Goal: Find specific page/section: Find specific page/section

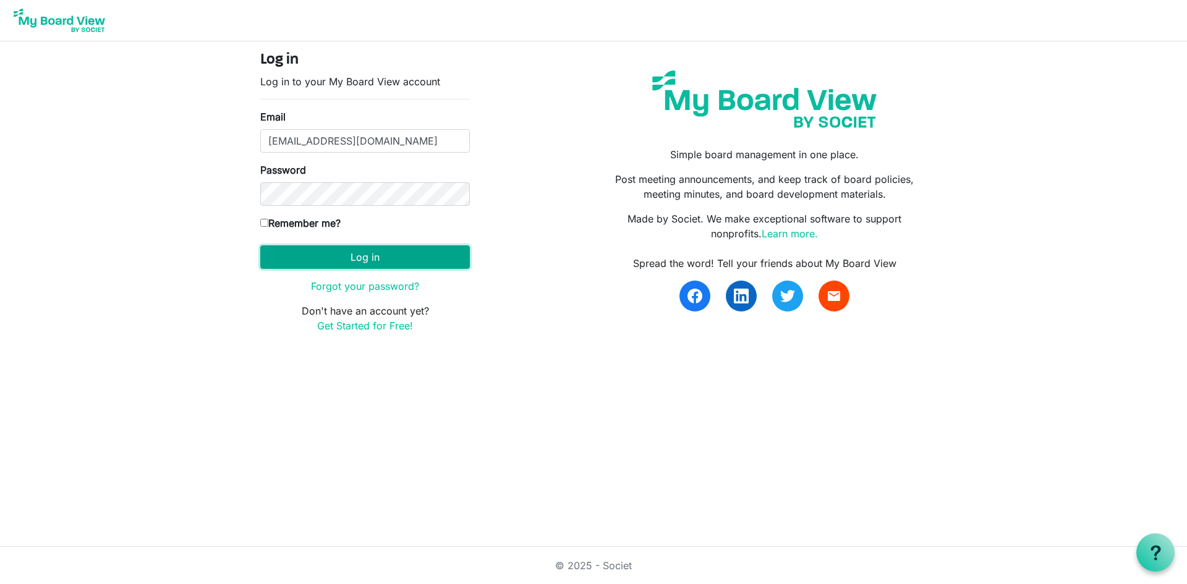
click at [408, 257] on button "Log in" at bounding box center [365, 258] width 210 height 24
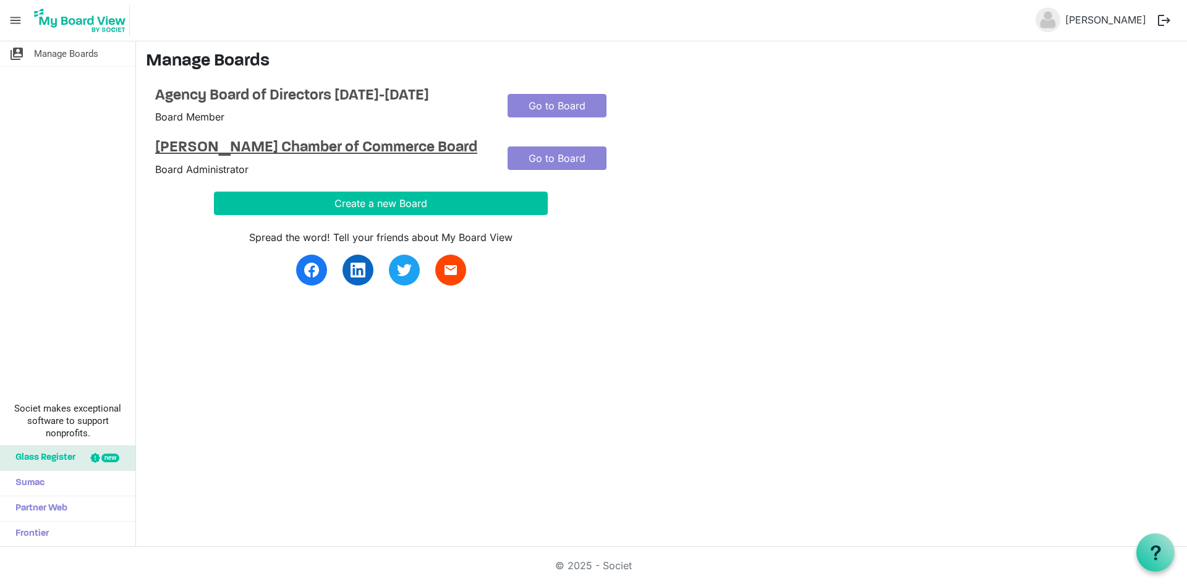
click at [319, 143] on h4 "[PERSON_NAME] Chamber of Commerce Board" at bounding box center [322, 148] width 334 height 18
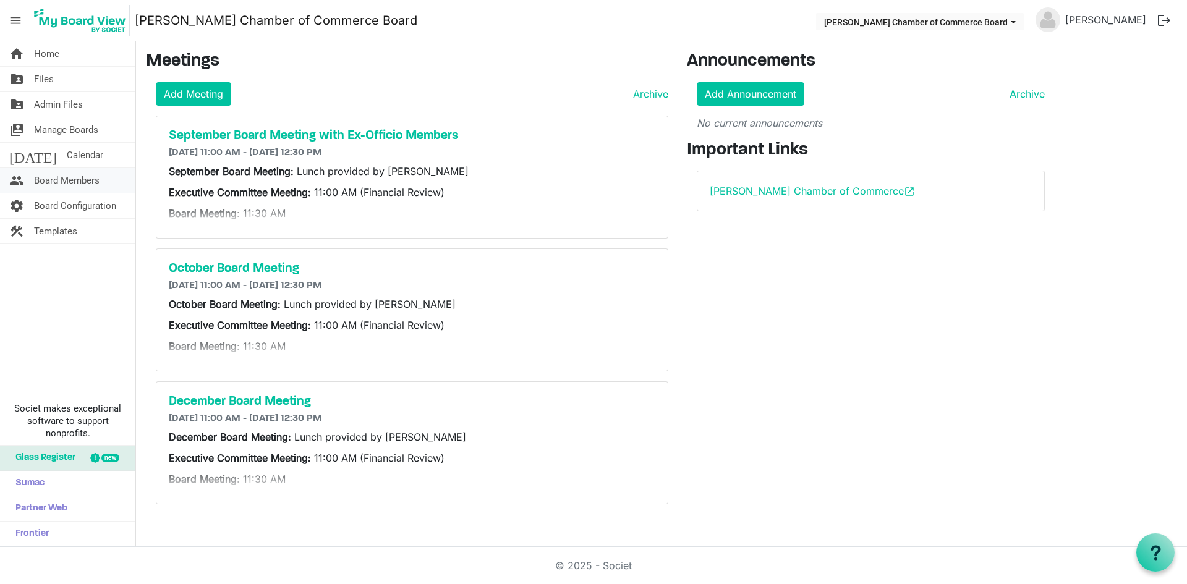
click at [101, 182] on link "people Board Members" at bounding box center [67, 180] width 135 height 25
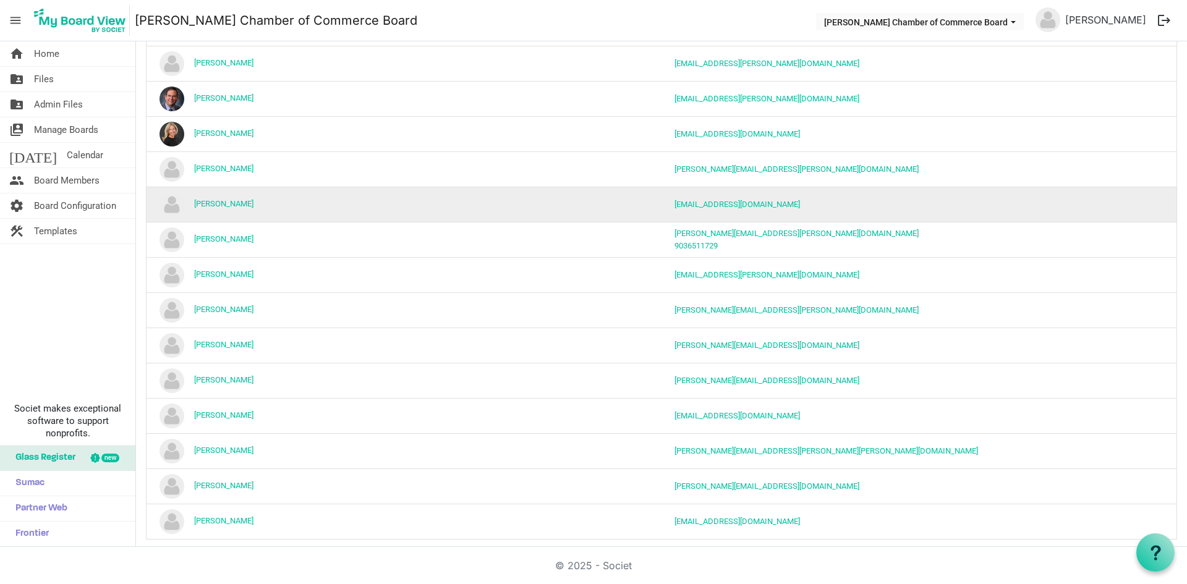
scroll to position [223, 0]
